Goal: Check status: Check status

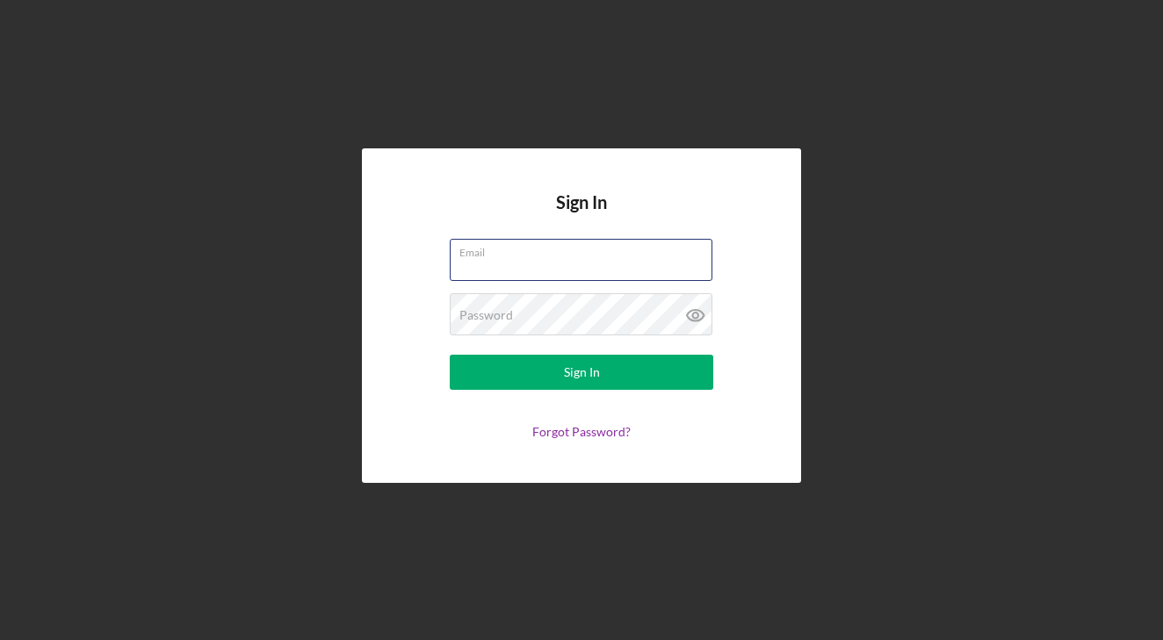
type input "[EMAIL_ADDRESS][DOMAIN_NAME]"
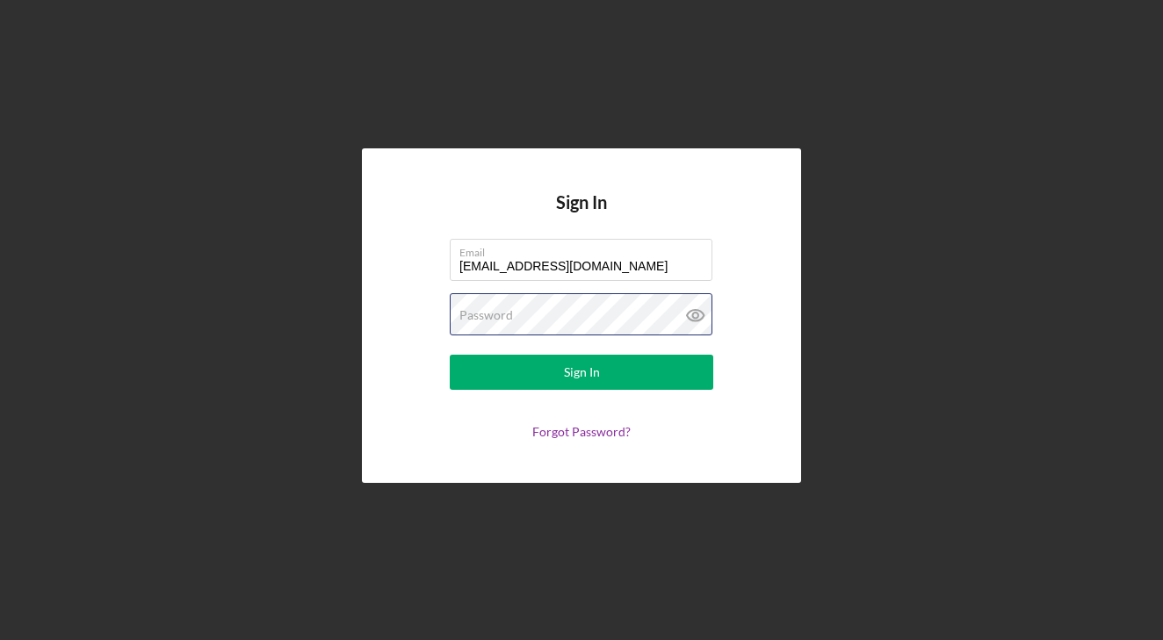
click at [582, 372] on button "Sign In" at bounding box center [582, 372] width 264 height 35
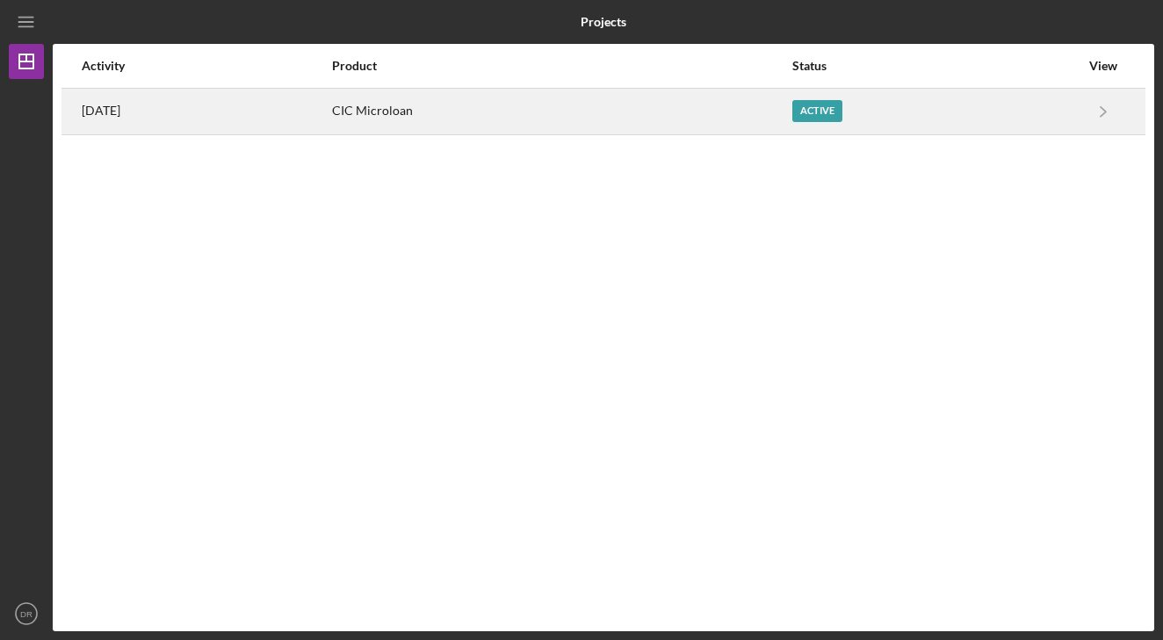
click at [458, 112] on div "CIC Microloan" at bounding box center [561, 112] width 459 height 44
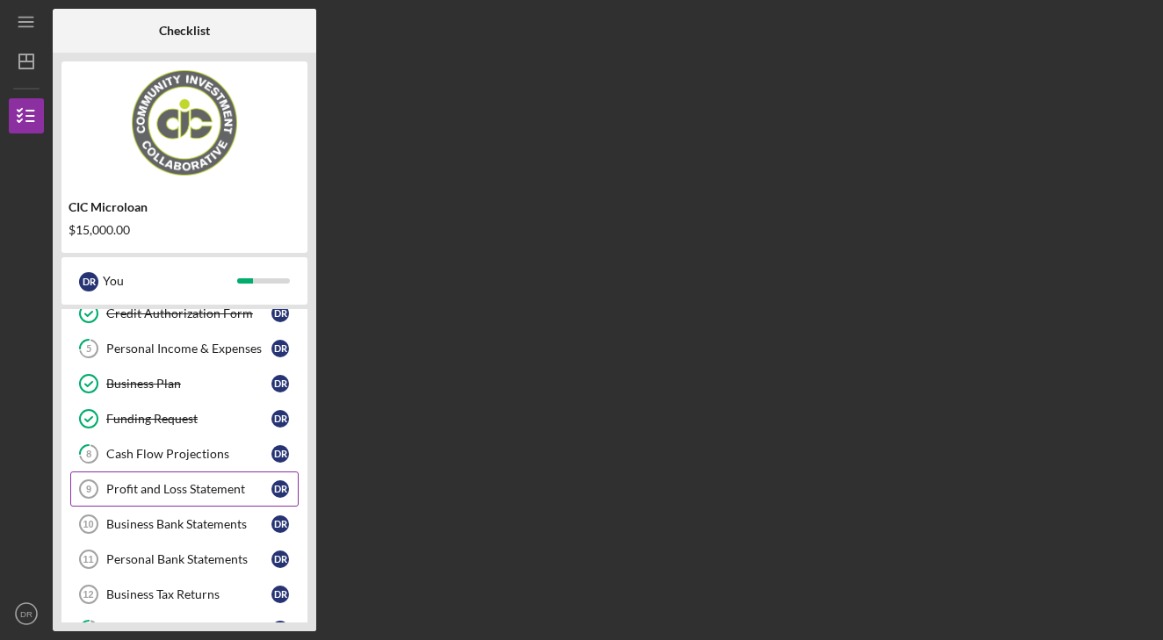
scroll to position [159, 0]
